Goal: Task Accomplishment & Management: Manage account settings

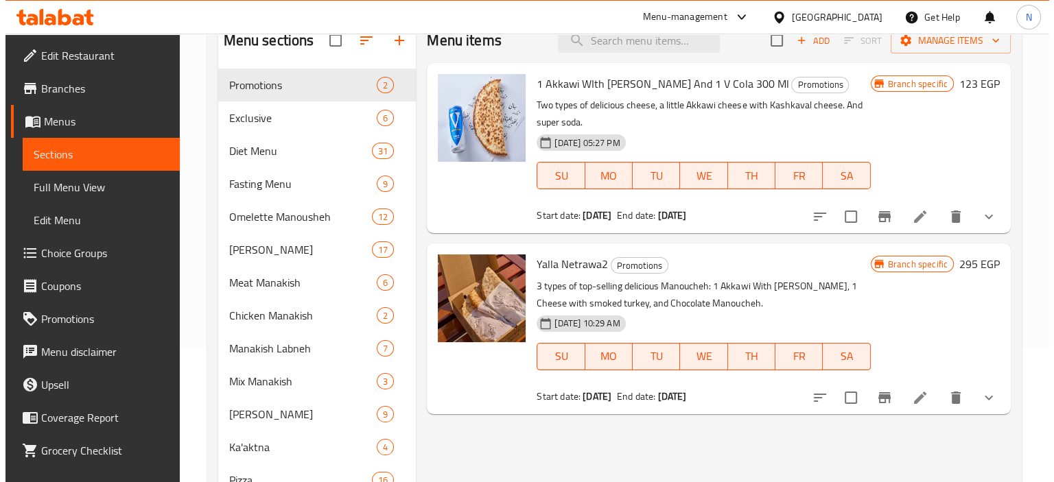
scroll to position [131, 0]
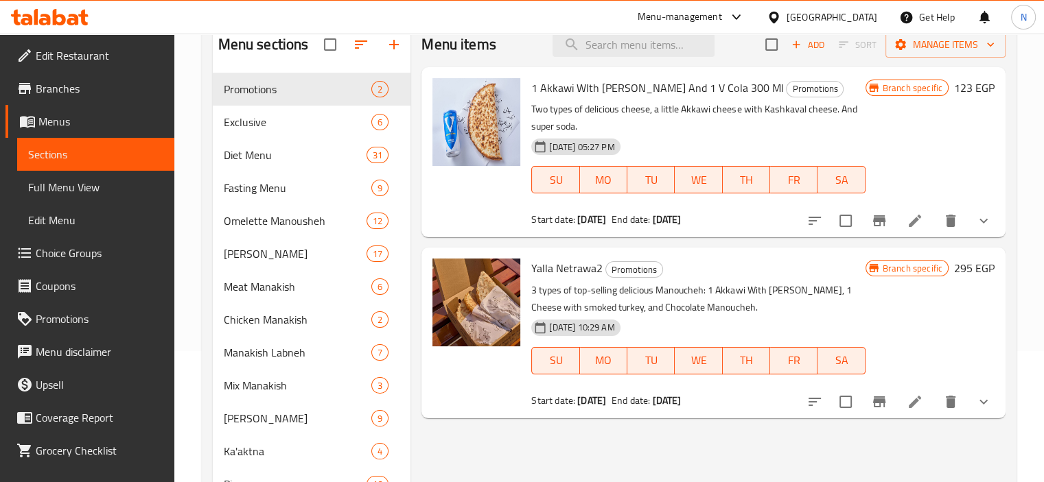
click at [234, 156] on span "Diet Menu" at bounding box center [295, 155] width 143 height 16
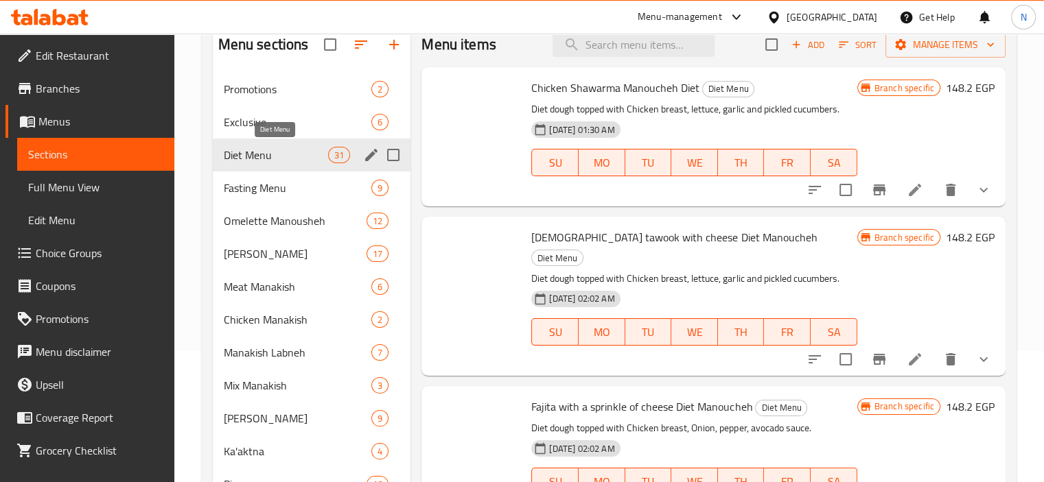
click at [268, 123] on span "Exclusive" at bounding box center [298, 122] width 148 height 16
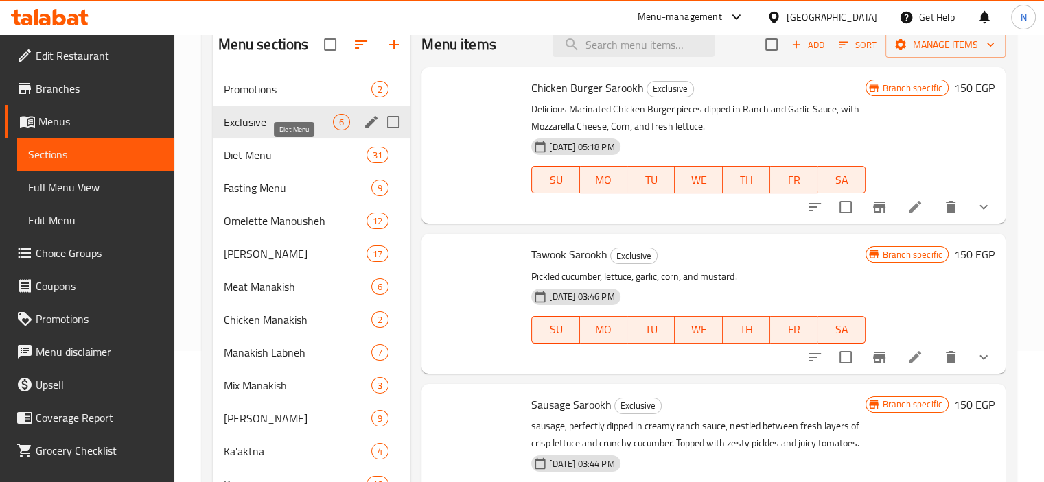
click at [310, 117] on span "Exclusive" at bounding box center [279, 122] width 110 height 16
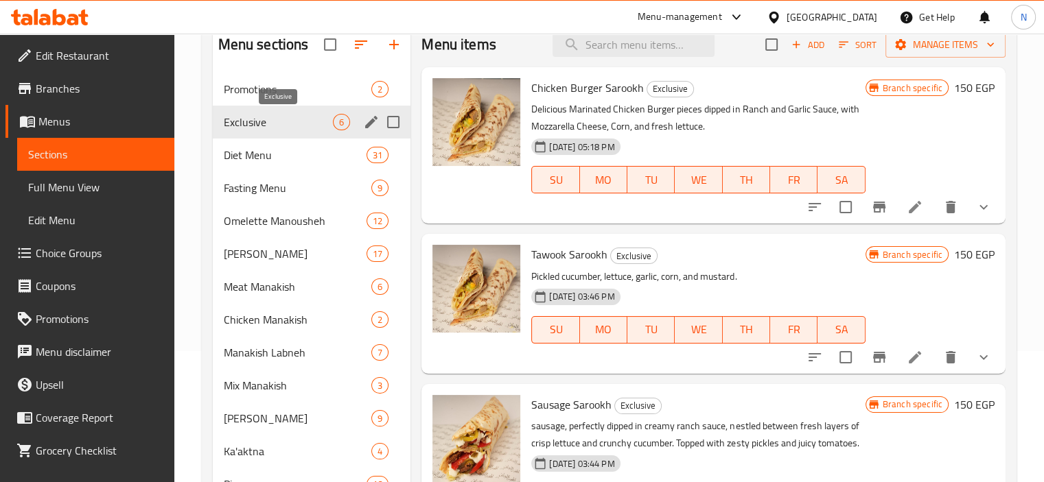
click at [283, 242] on div "Cheese Manakish 17" at bounding box center [312, 253] width 198 height 33
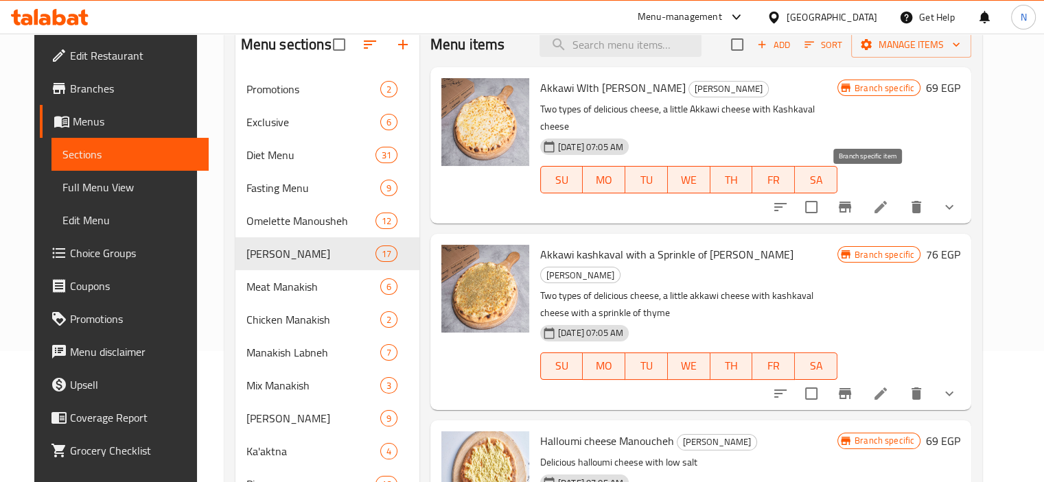
click at [861, 198] on button "Branch-specific-item" at bounding box center [844, 207] width 33 height 33
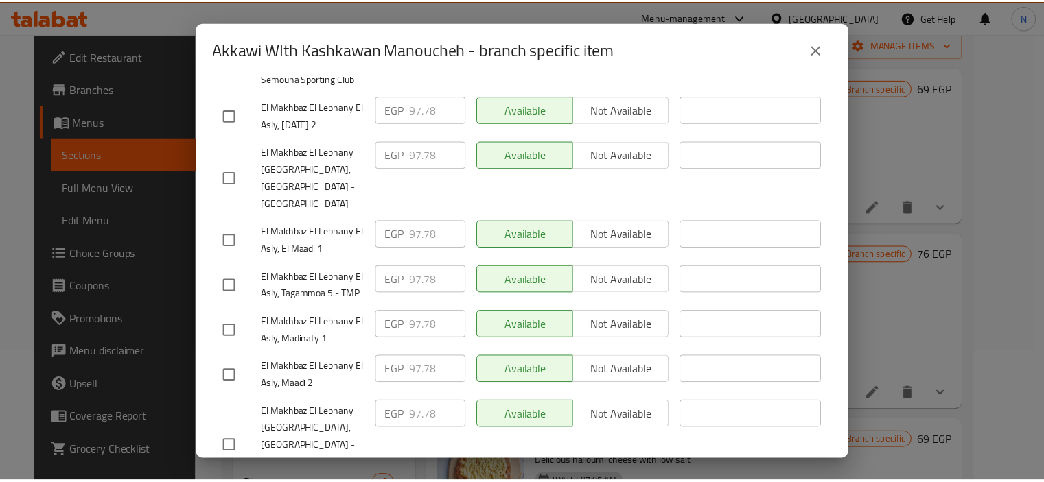
scroll to position [1364, 0]
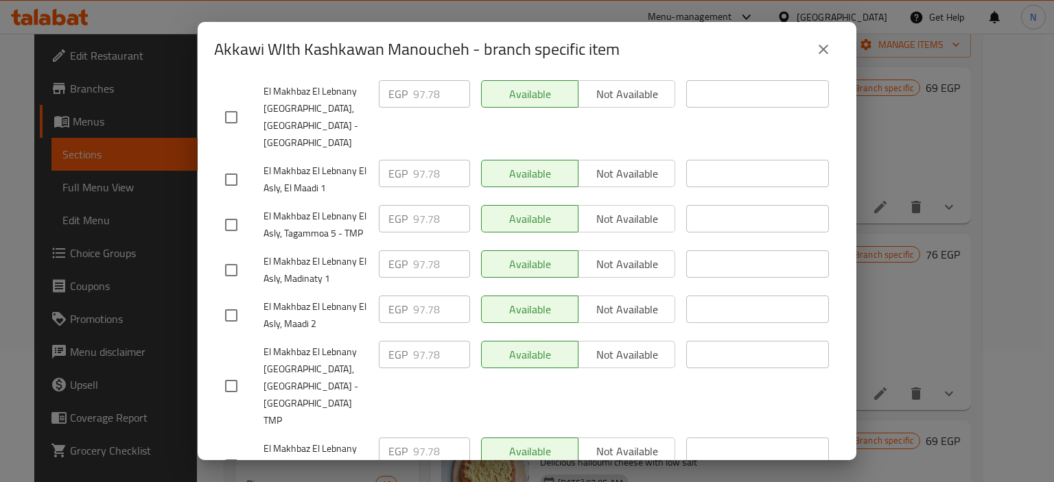
click at [908, 273] on div "Akkawi WIth Kashkawan Manoucheh - branch specific item Akkawi WIth Kashkawan Ma…" at bounding box center [527, 241] width 1054 height 482
click at [824, 47] on icon "close" at bounding box center [823, 49] width 16 height 16
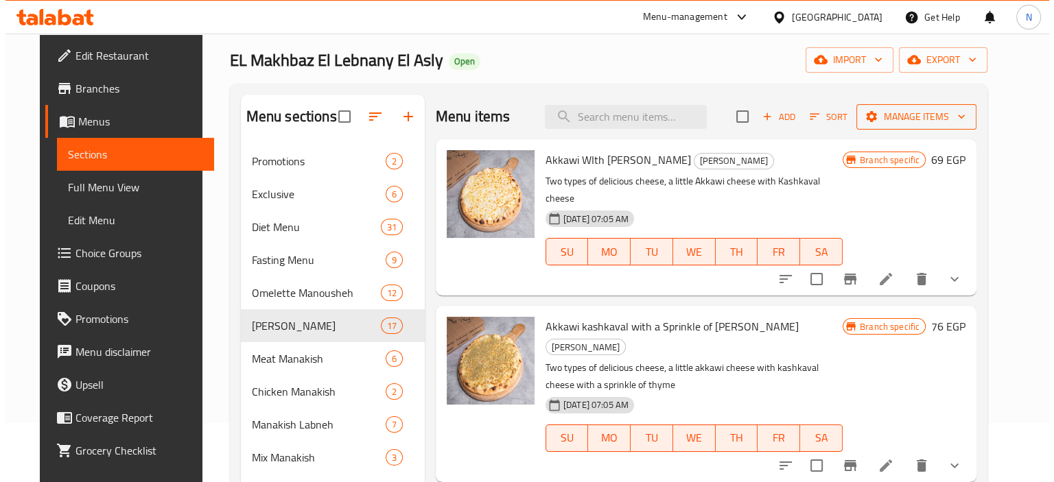
scroll to position [21, 0]
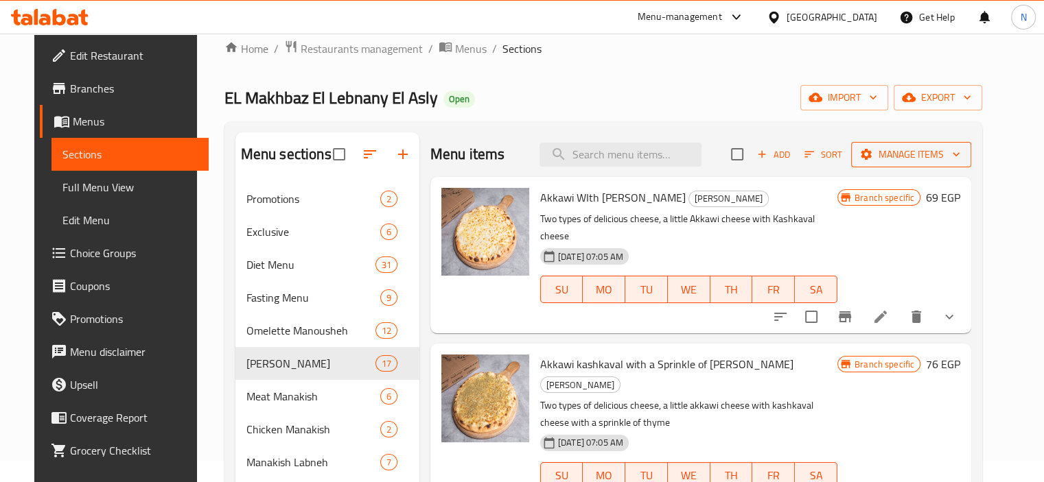
click at [931, 144] on button "Manage items" at bounding box center [911, 154] width 120 height 25
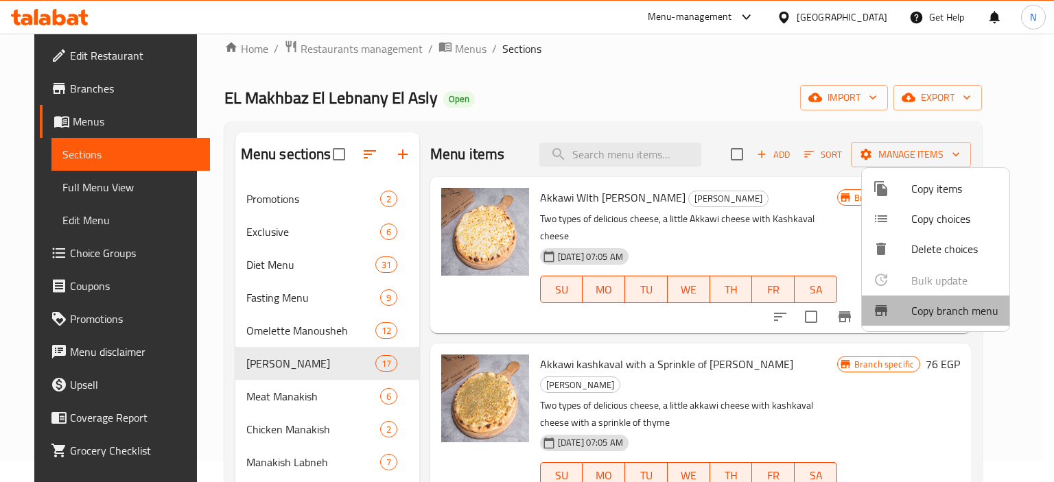
click at [958, 317] on span "Copy branch menu" at bounding box center [954, 311] width 87 height 16
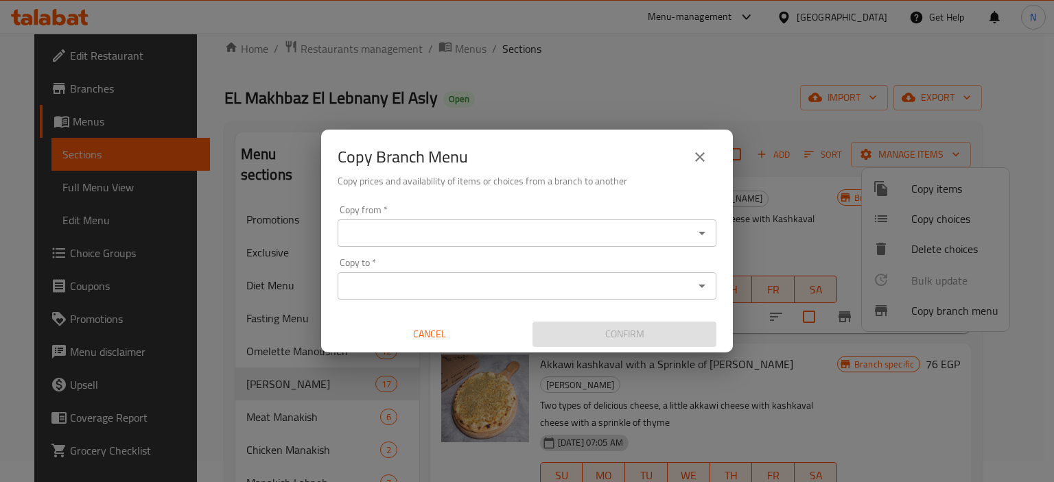
click at [617, 238] on input "Copy from   *" at bounding box center [516, 233] width 348 height 19
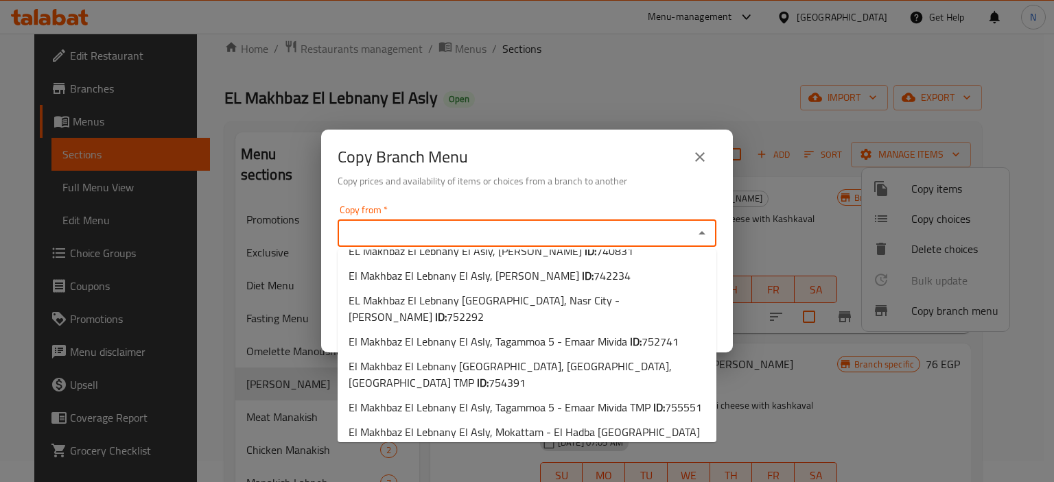
scroll to position [567, 0]
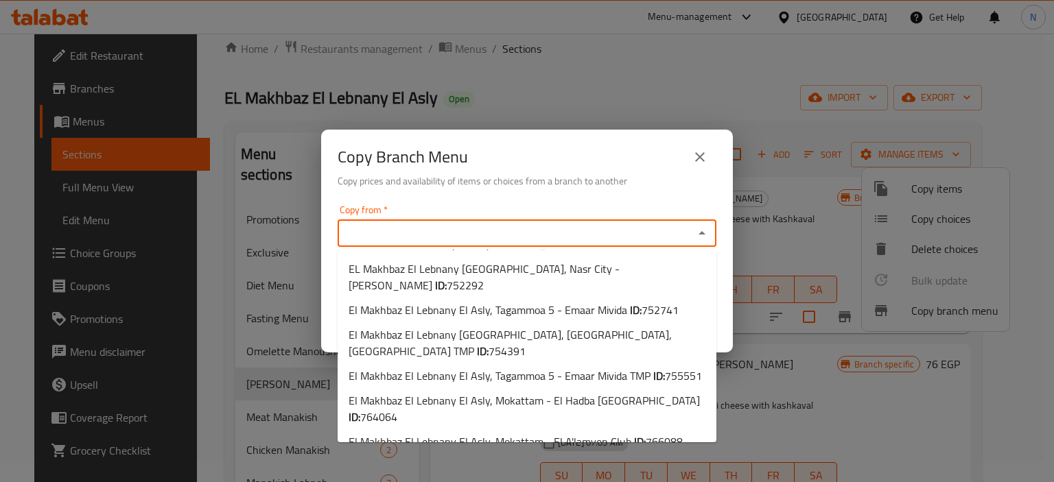
click at [575, 458] on span "El Makhbaz El Lebnany El Asly, Semouha - Semouha Sporting Club ID: 769381" at bounding box center [527, 474] width 357 height 33
type input "El Makhbaz El Lebnany El Asly, Semouha - Semouha Sporting Club"
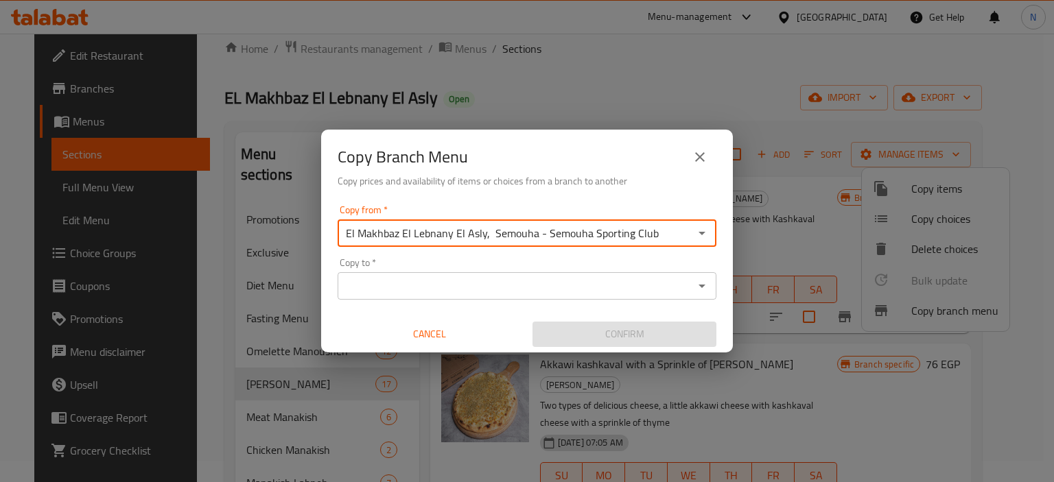
click at [511, 285] on input "Copy to   *" at bounding box center [516, 286] width 348 height 19
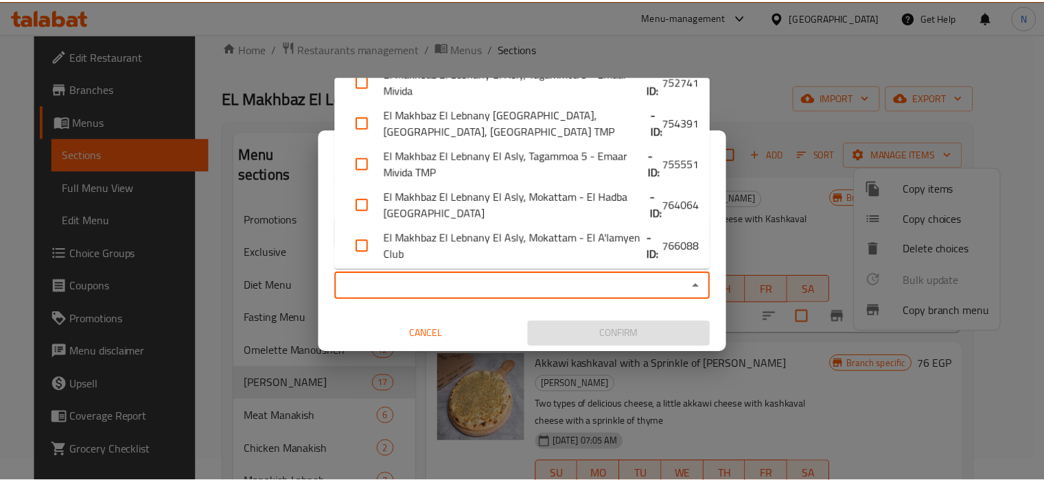
scroll to position [929, 0]
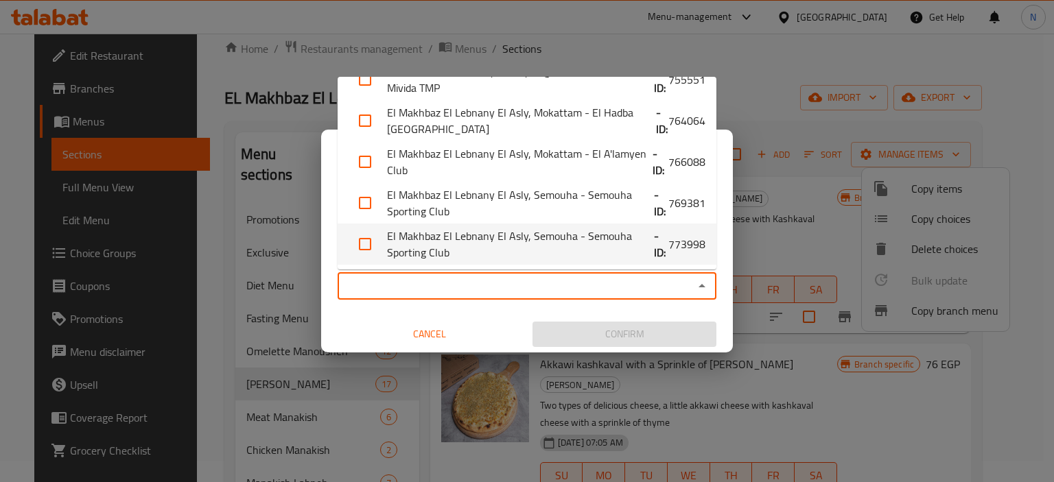
click at [530, 261] on li "El Makhbaz El Lebnany El Asly, Semouha - Semouha Sporting Club - ID: 773998" at bounding box center [527, 244] width 379 height 41
checkbox input "true"
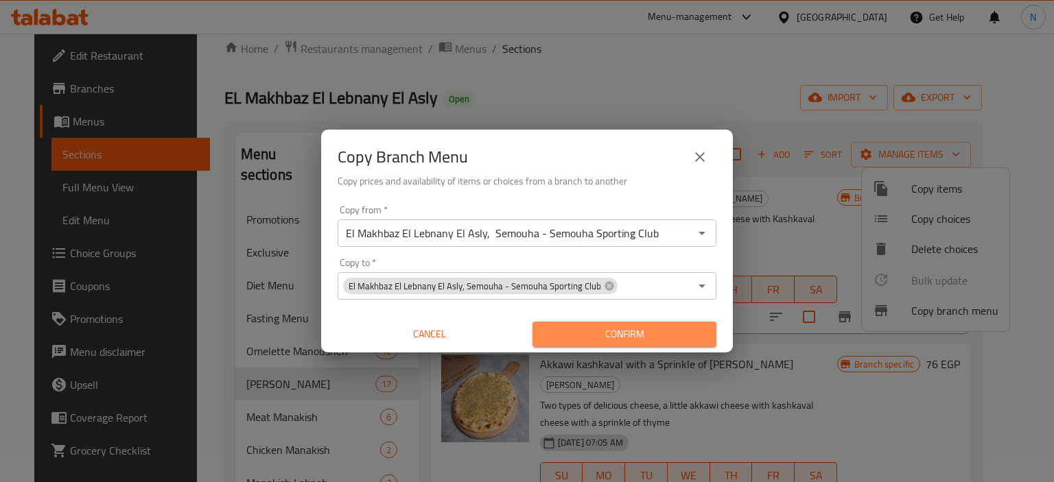
click at [577, 331] on span "Confirm" at bounding box center [625, 334] width 162 height 17
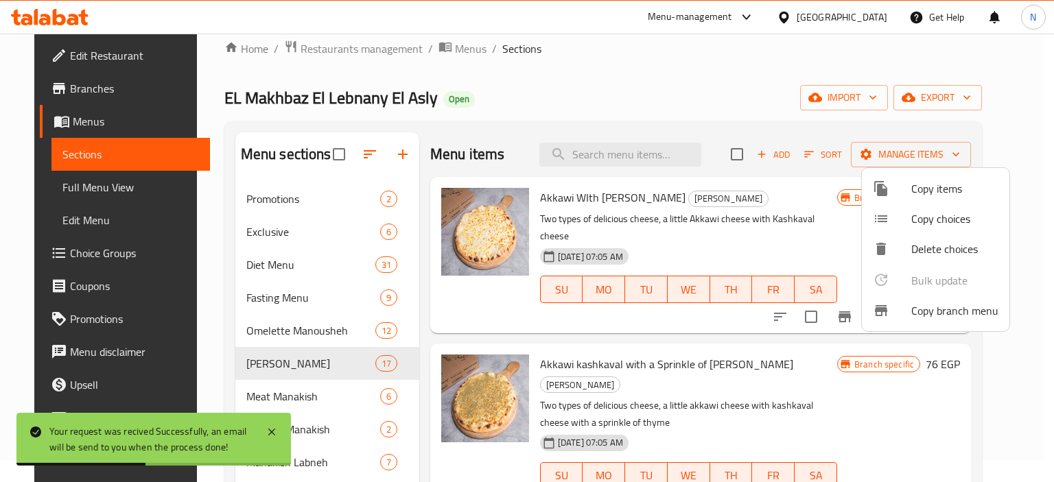
click at [62, 91] on div at bounding box center [527, 241] width 1054 height 482
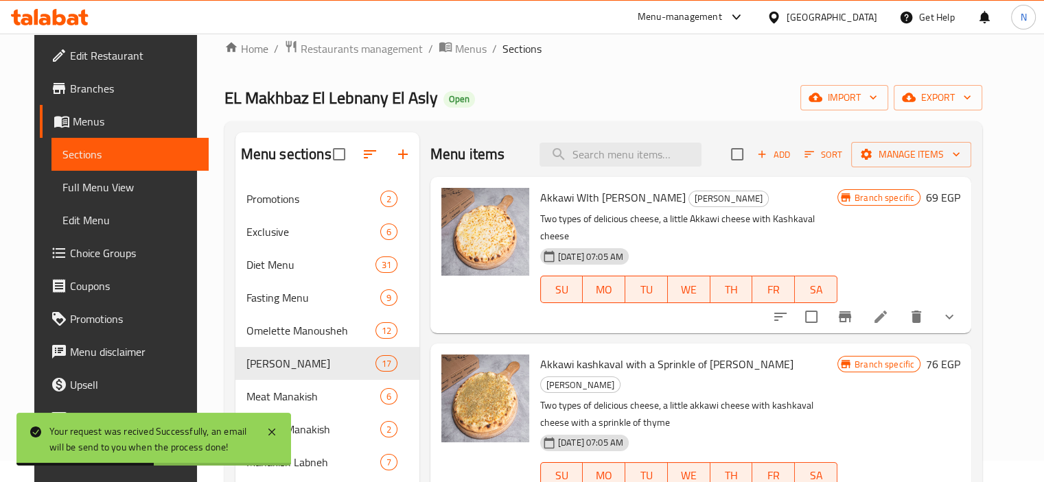
click at [70, 91] on span "Branches" at bounding box center [134, 88] width 128 height 16
